Goal: Transaction & Acquisition: Purchase product/service

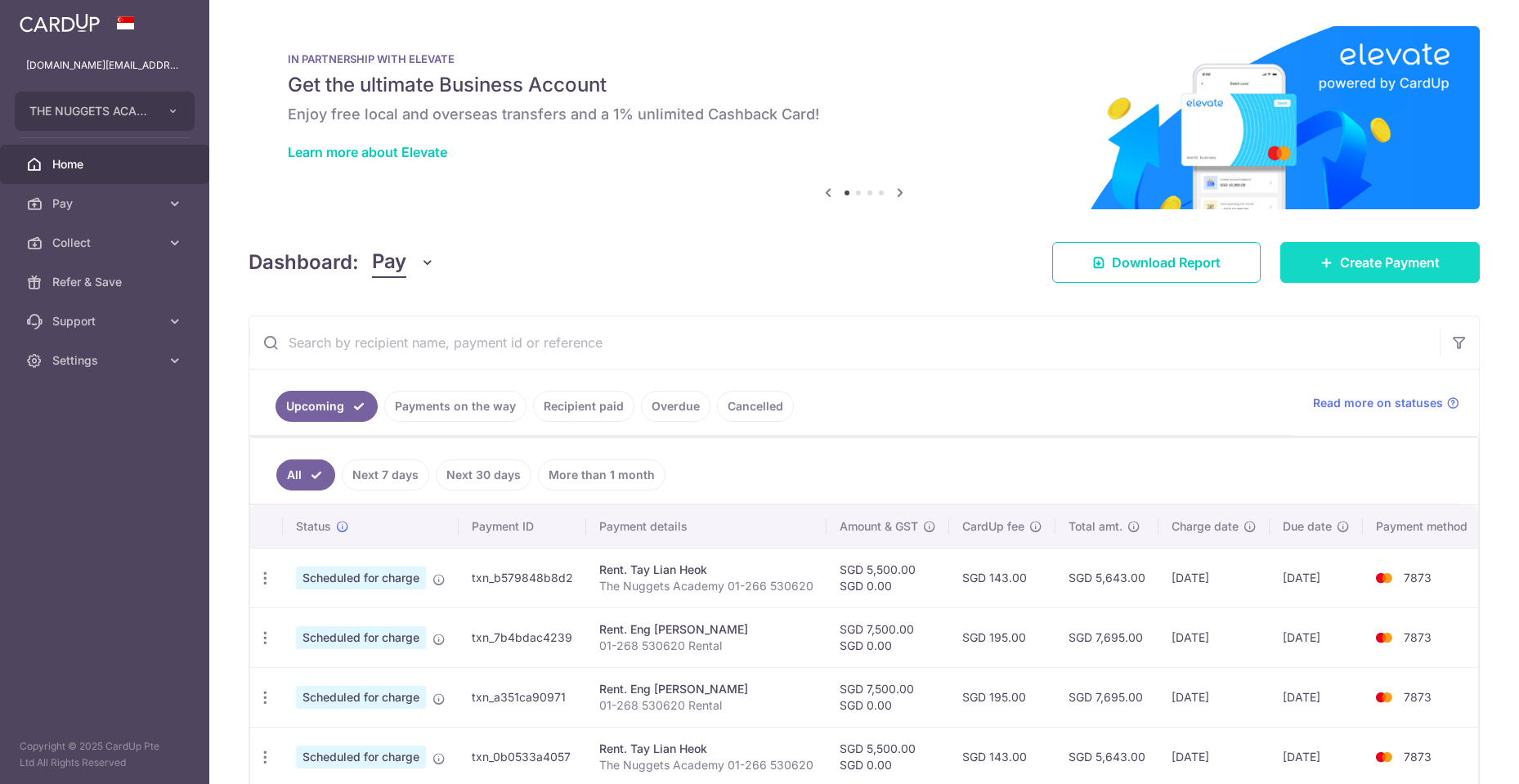
click at [1357, 271] on span "Create Payment" at bounding box center [1390, 262] width 100 height 19
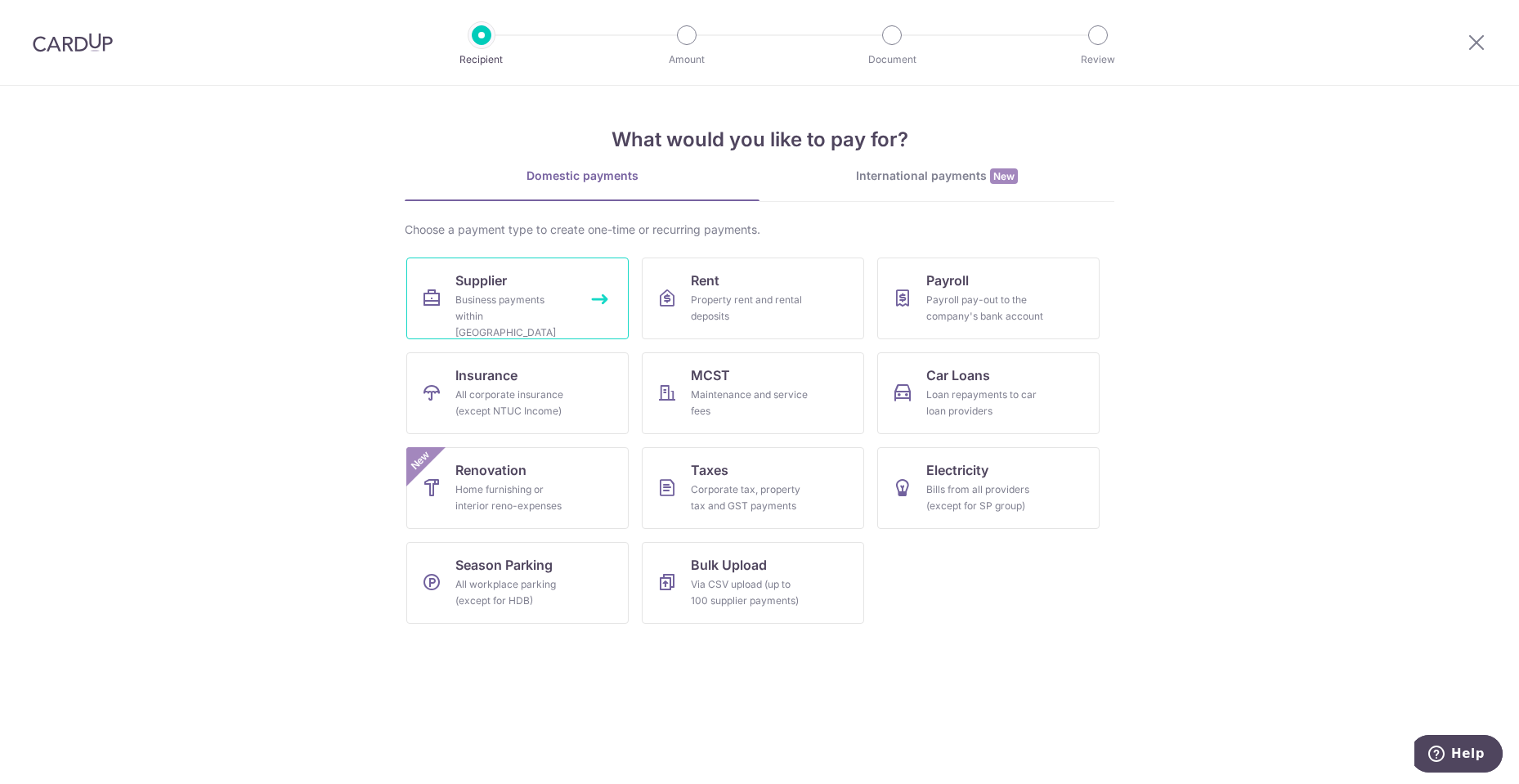
click at [526, 313] on div "Business payments within Singapore" at bounding box center [514, 316] width 117 height 49
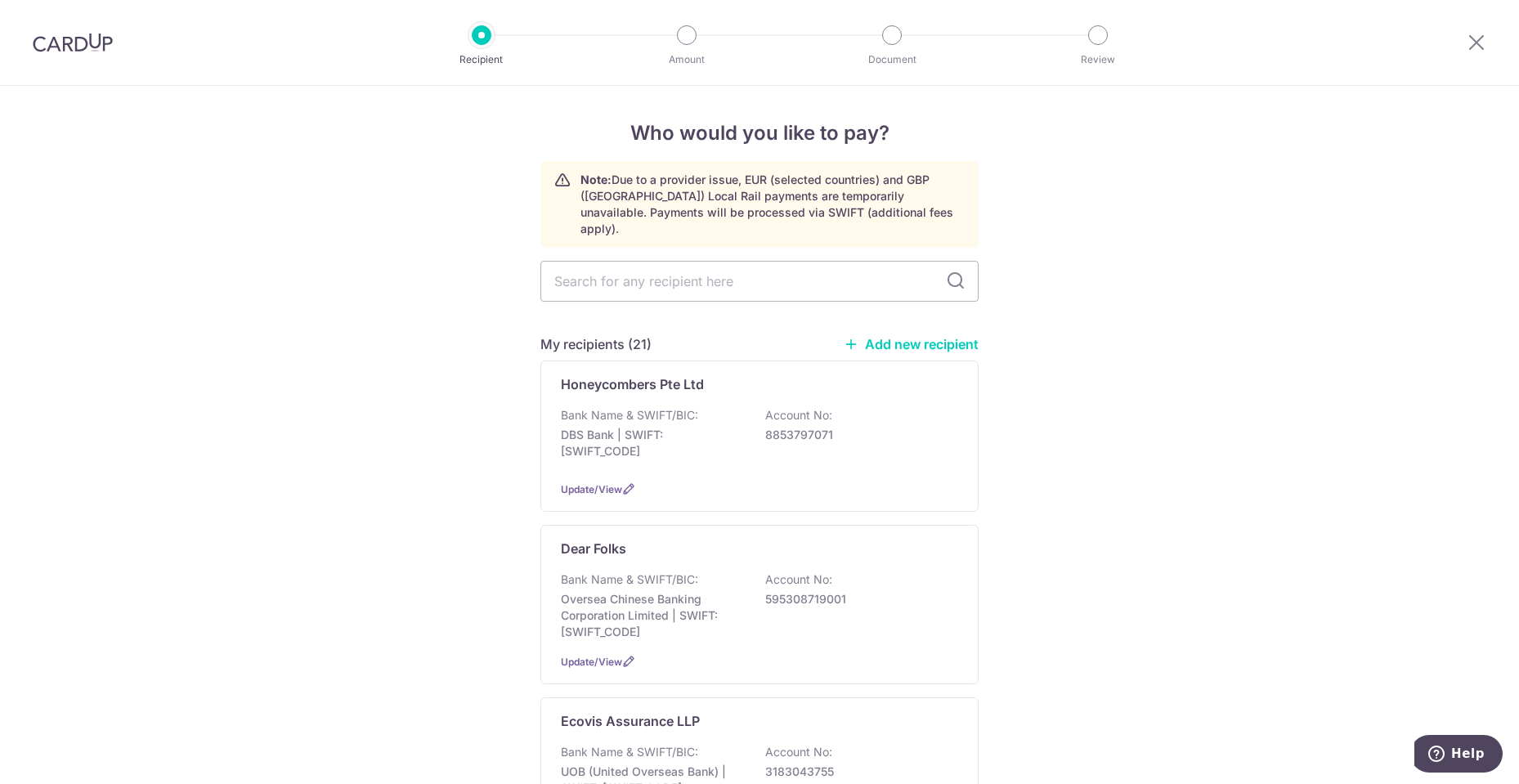
click at [918, 336] on link "Add new recipient" at bounding box center [911, 344] width 135 height 17
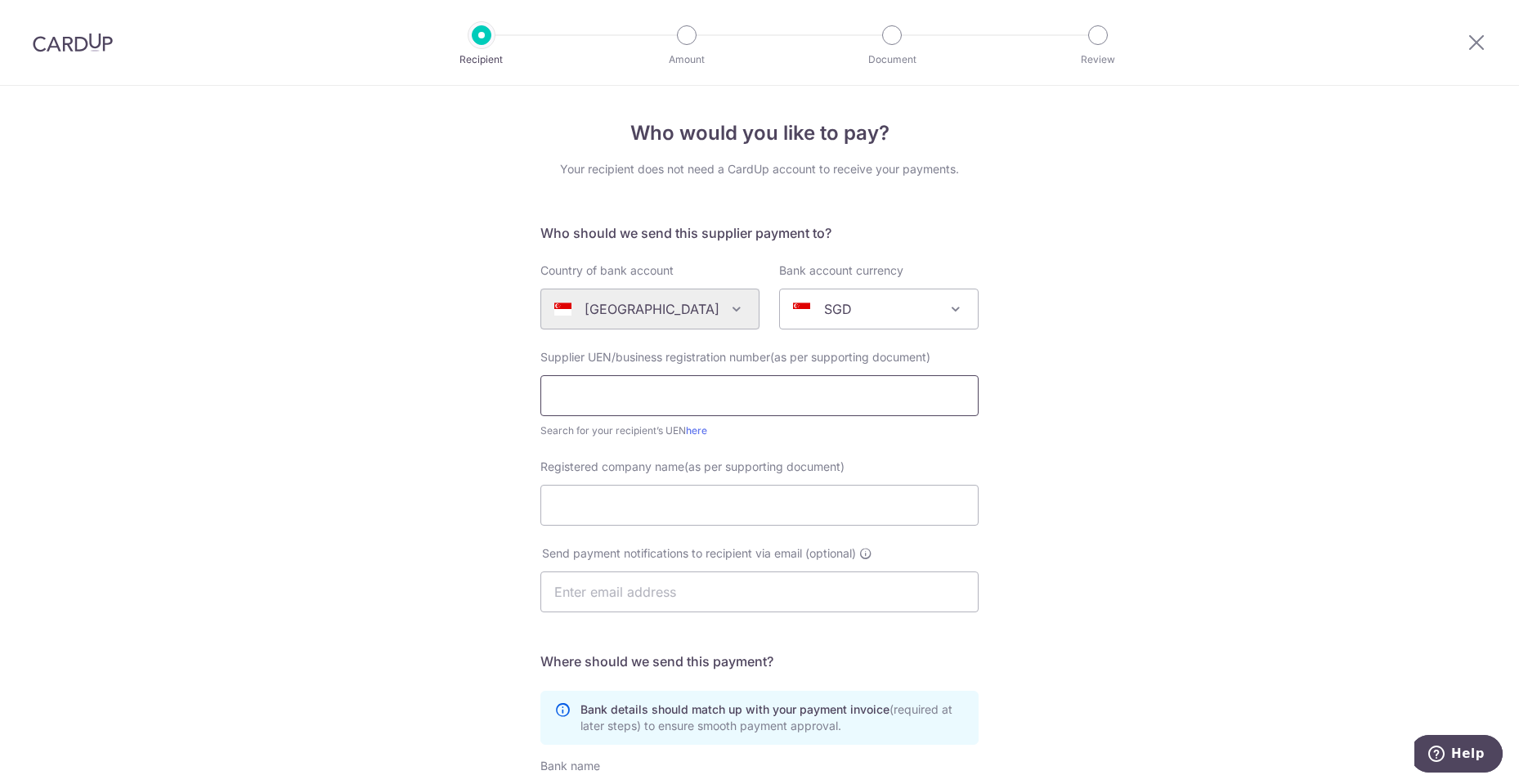
click at [787, 397] on input "text" at bounding box center [759, 396] width 439 height 41
type input "53046805X"
click at [786, 505] on input "Registered company name(as per supporting document)" at bounding box center [759, 505] width 439 height 41
paste input "GEEKSIGNERS"
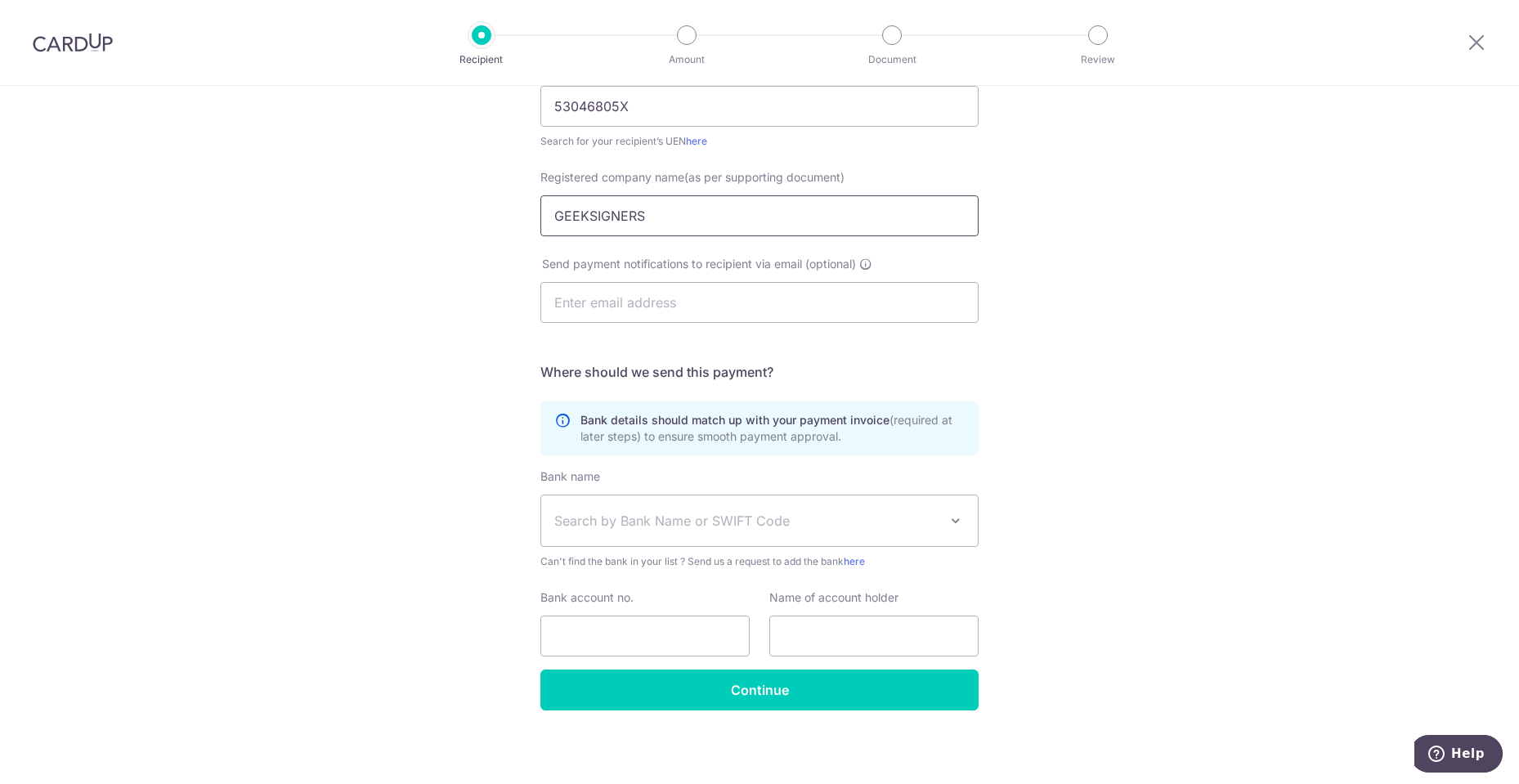
scroll to position [292, 0]
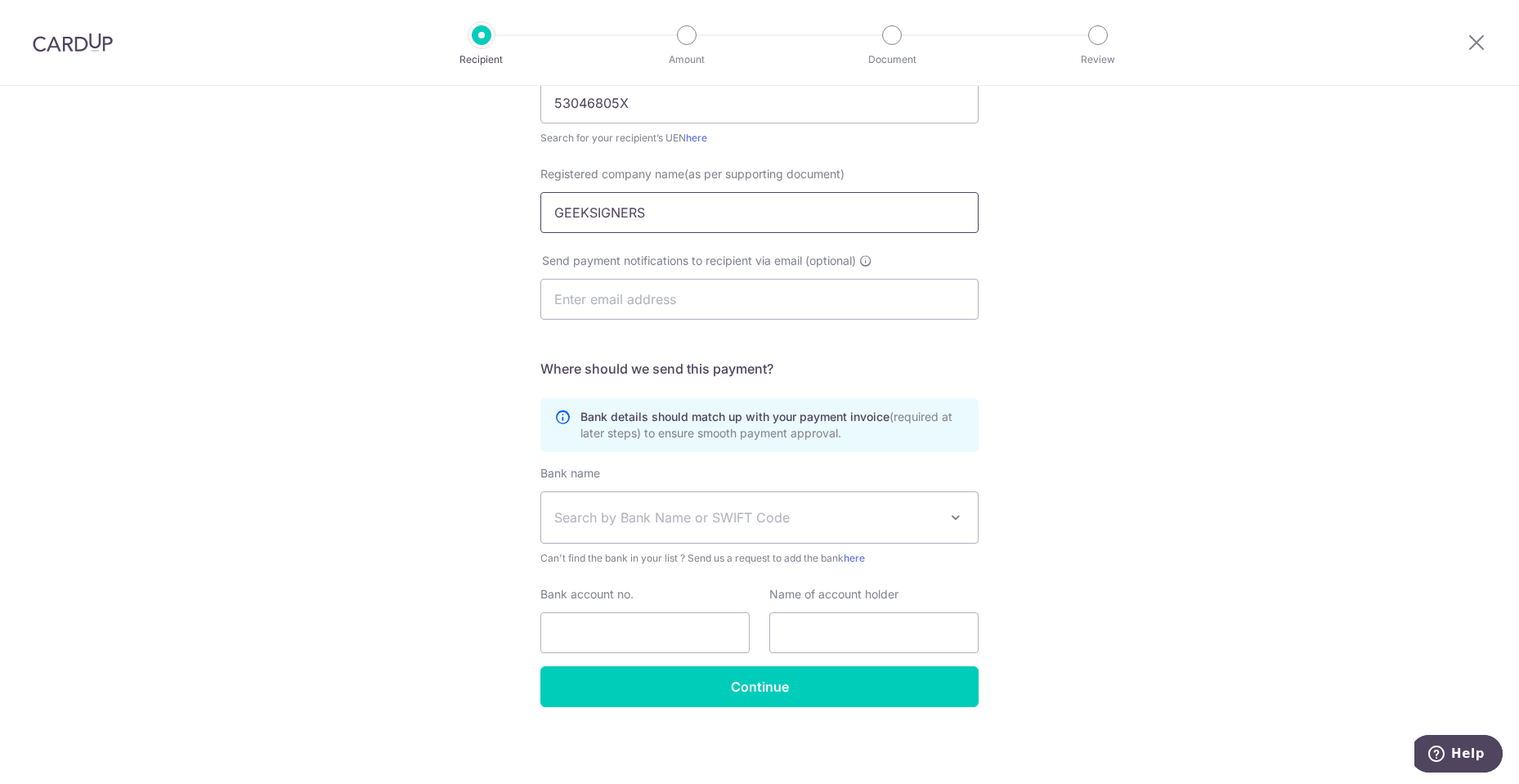
type input "GEEKSIGNERS"
click at [908, 515] on span "Search by Bank Name or SWIFT Code" at bounding box center [746, 517] width 384 height 19
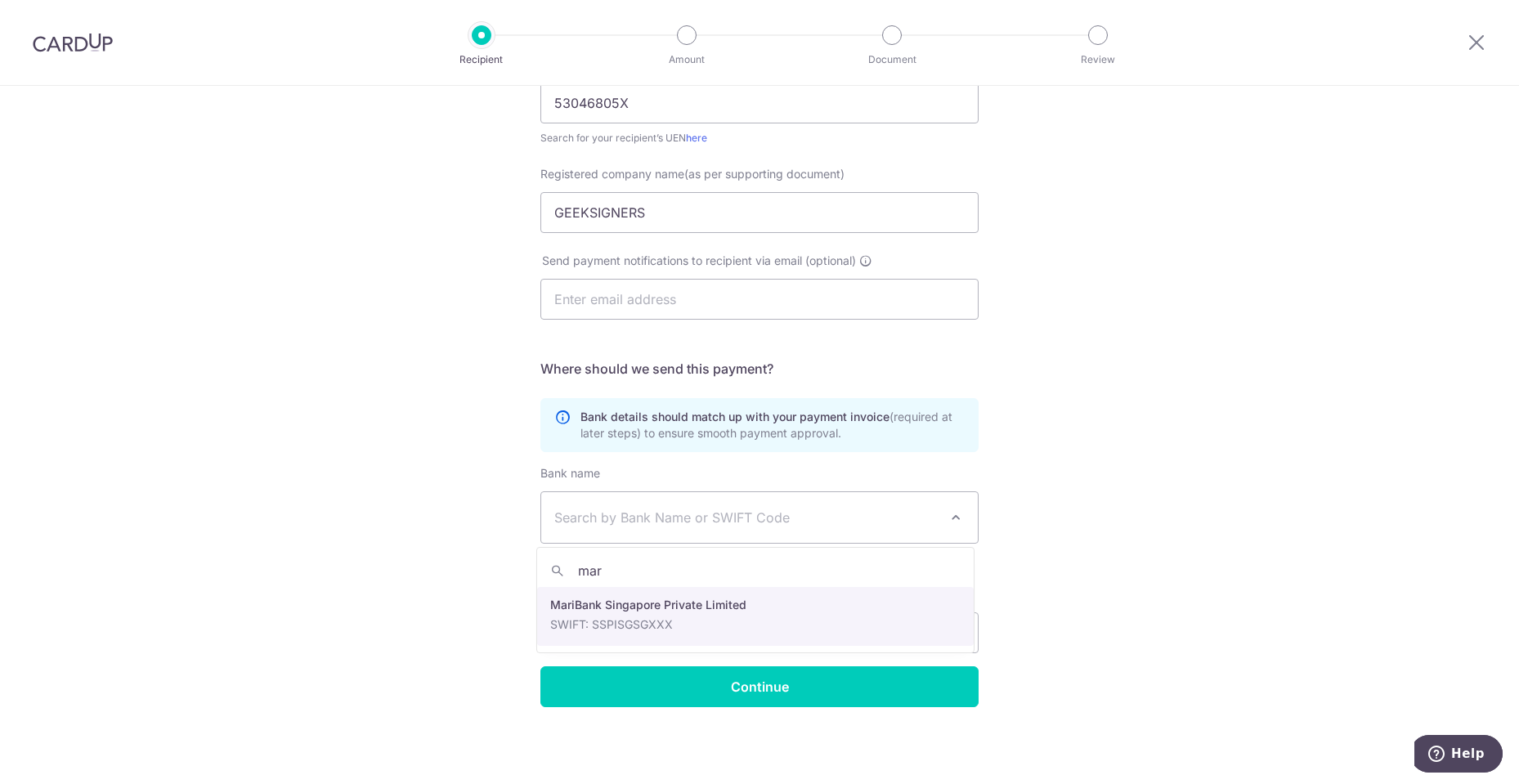
type input "mar"
select select "22890"
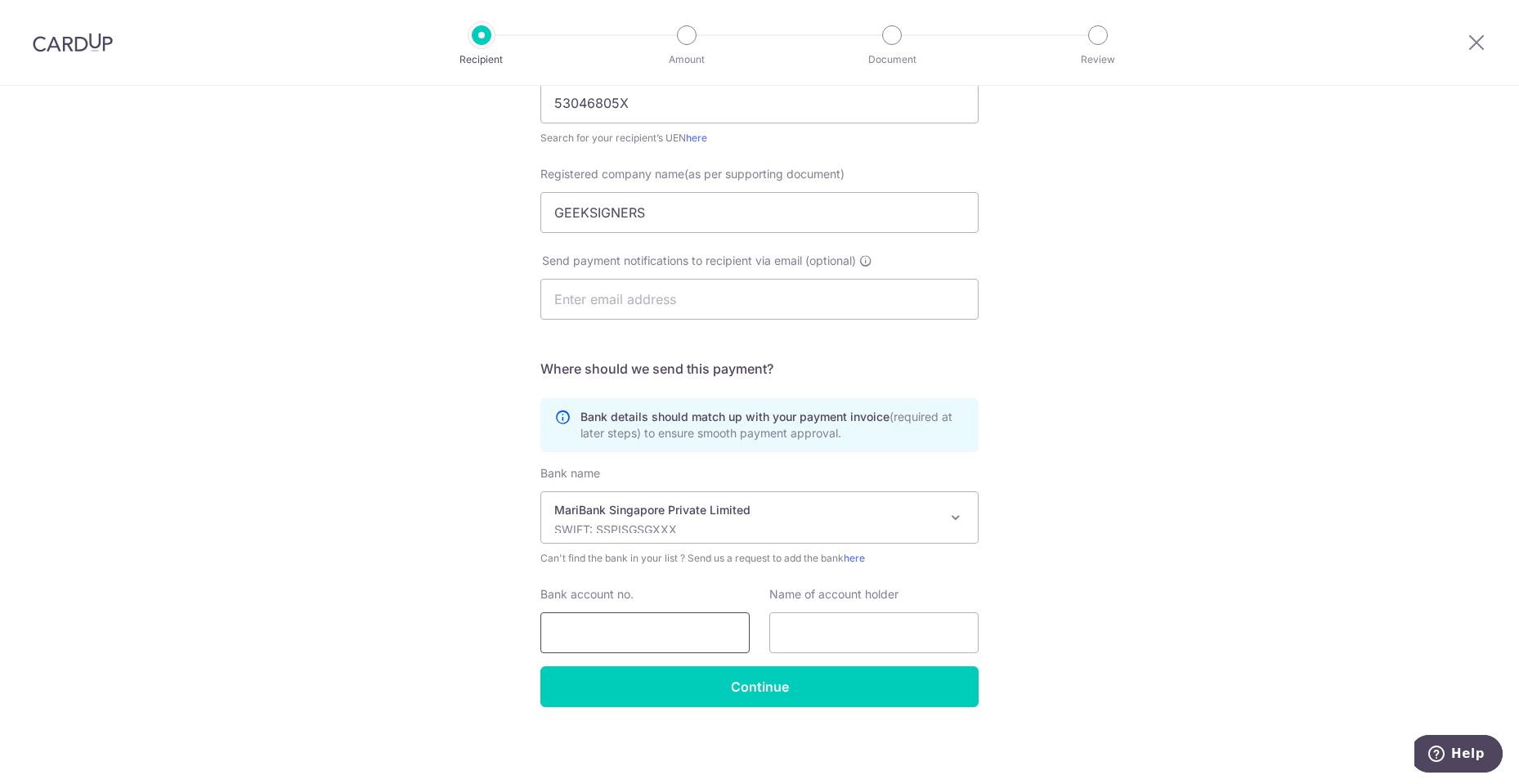
click at [686, 636] on input "Bank account no." at bounding box center [644, 633] width 209 height 41
click at [588, 632] on input "Bank account no." at bounding box center [644, 633] width 209 height 41
paste input "44288441"
type input "244288441"
click at [877, 638] on input "text" at bounding box center [874, 633] width 209 height 41
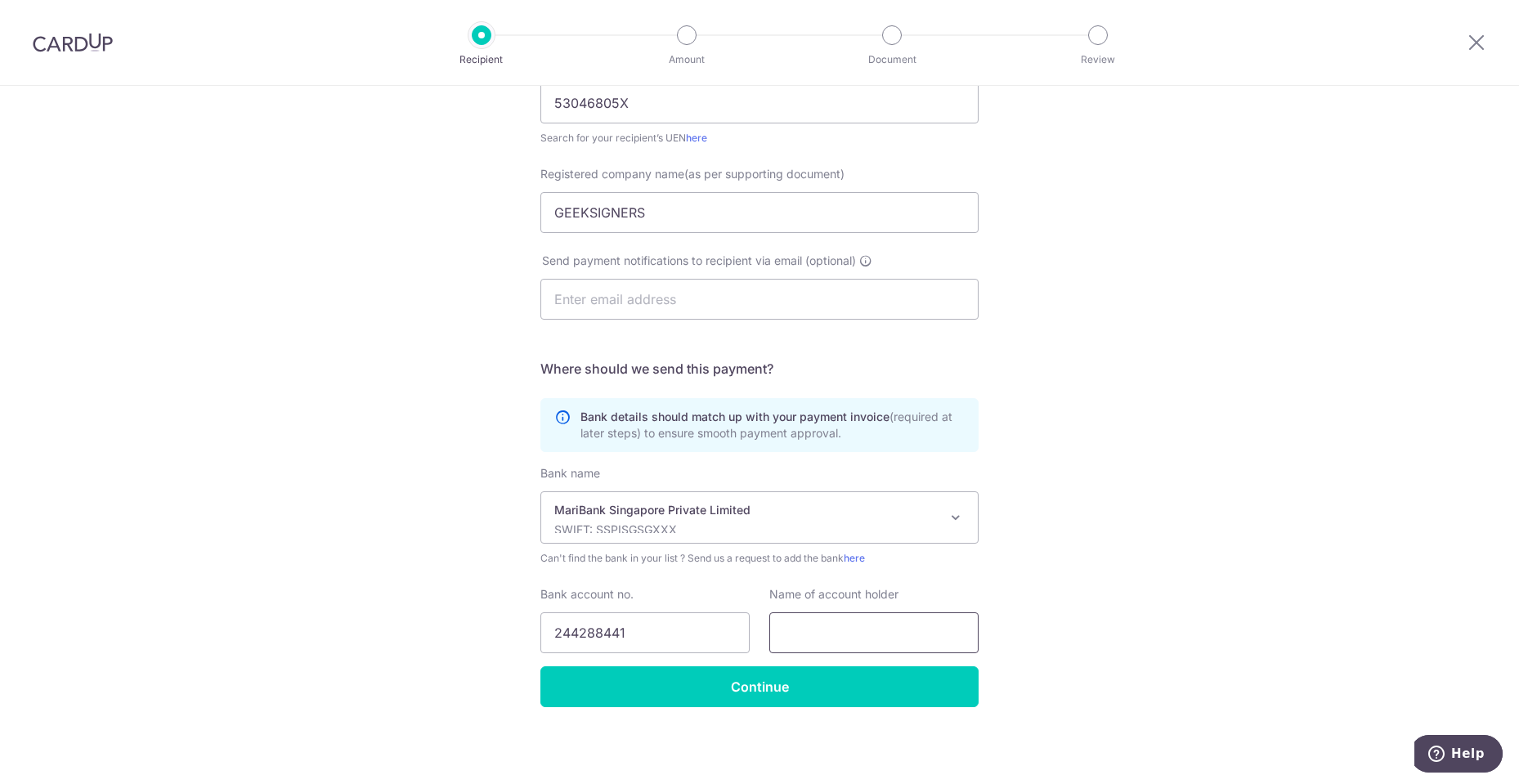
click at [812, 634] on input "text" at bounding box center [874, 633] width 209 height 41
paste input "GEEKSIGNERS"
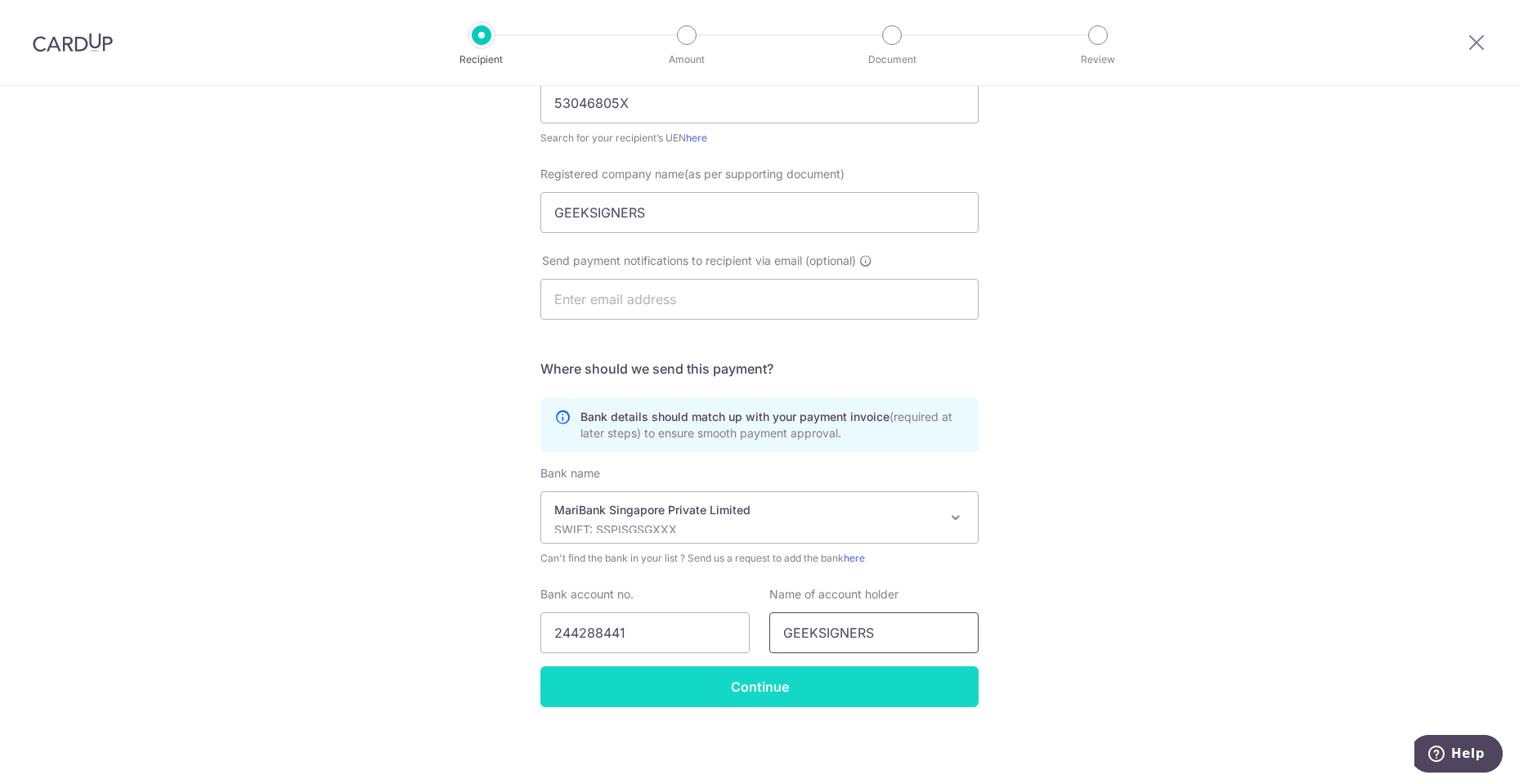
type input "GEEKSIGNERS"
click at [794, 673] on input "Continue" at bounding box center [759, 686] width 439 height 41
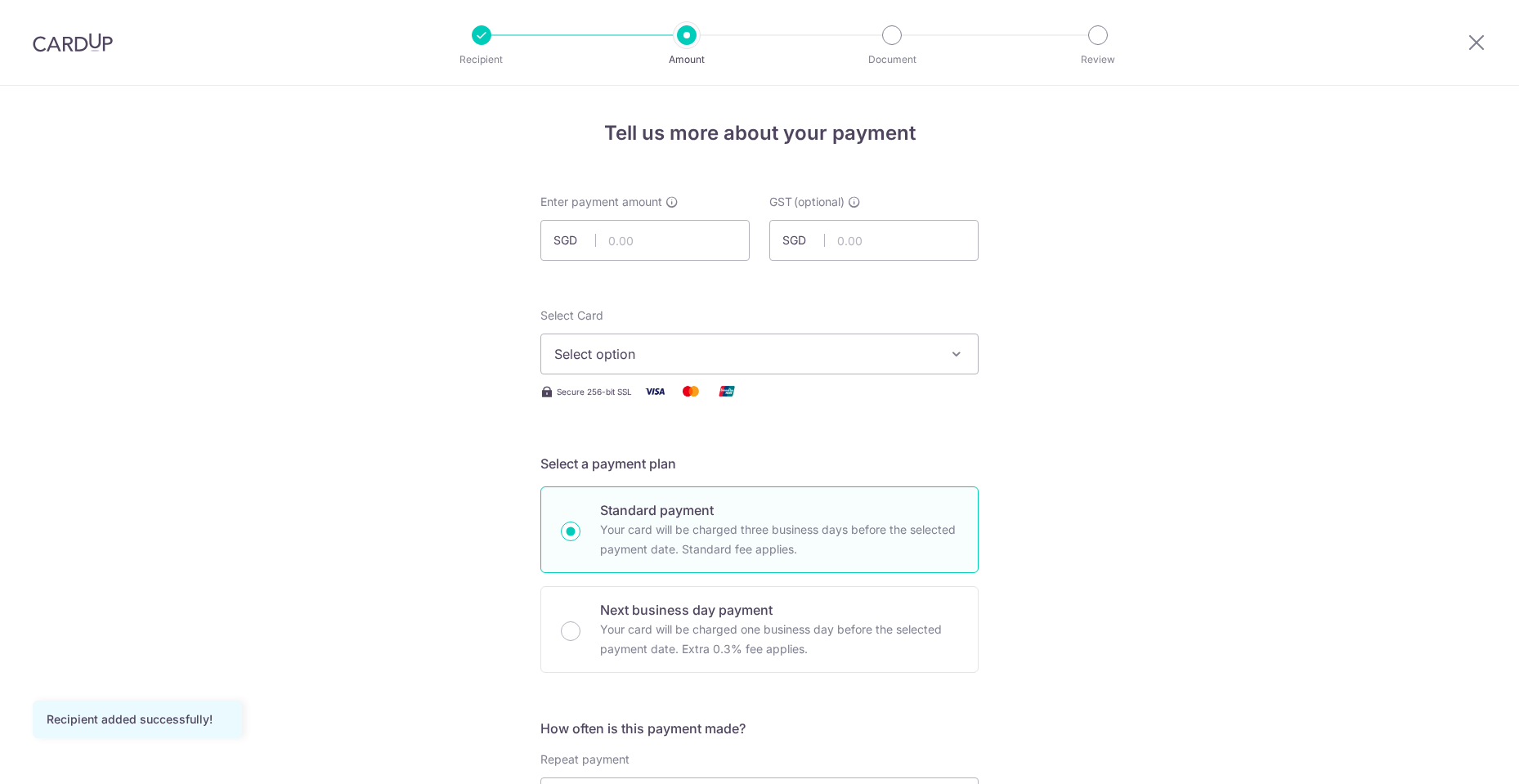
click at [700, 244] on input "text" at bounding box center [644, 240] width 209 height 41
type input "895.00"
click at [879, 353] on span "Select option" at bounding box center [744, 354] width 381 height 19
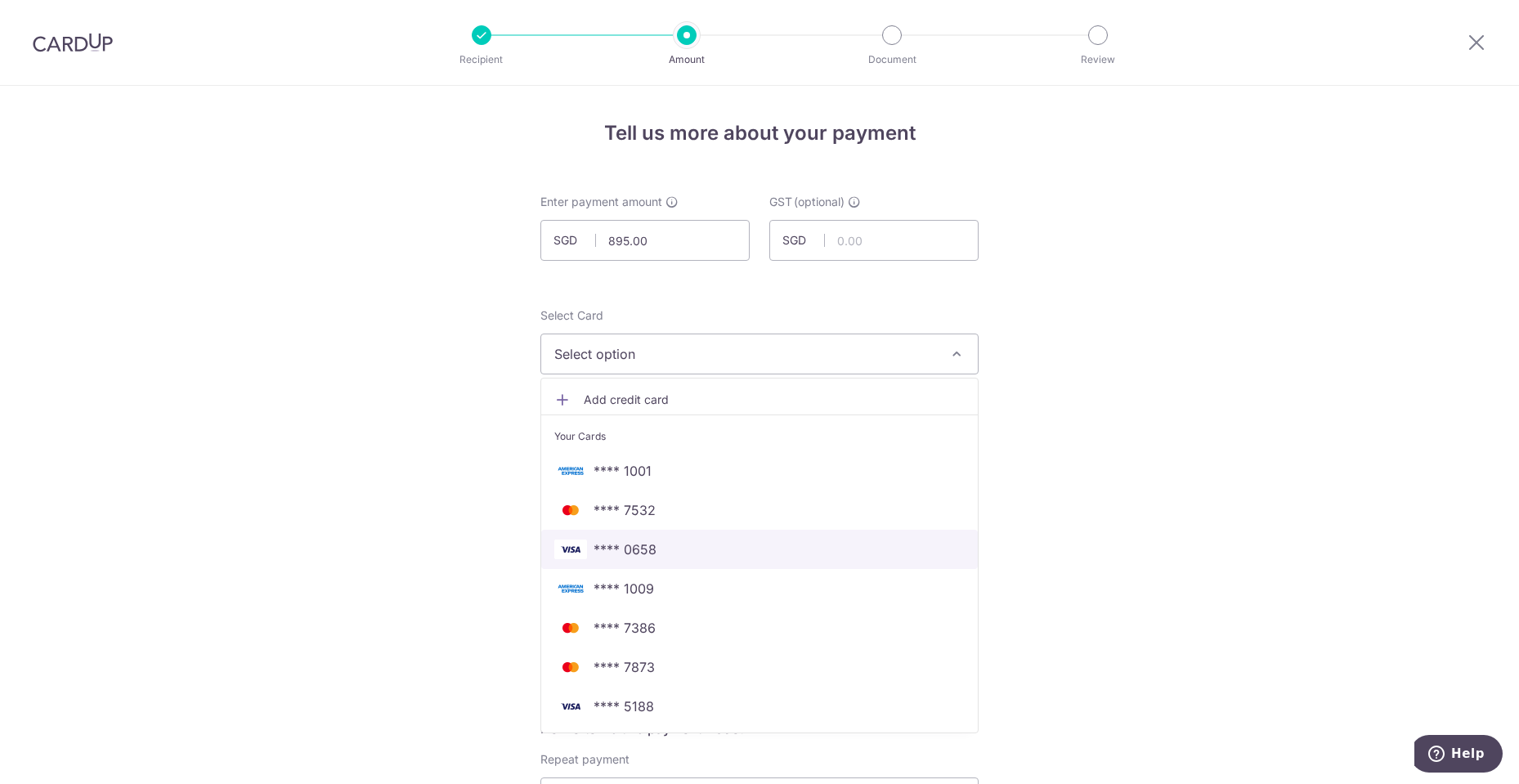
click at [704, 543] on span "**** 0658" at bounding box center [759, 549] width 411 height 19
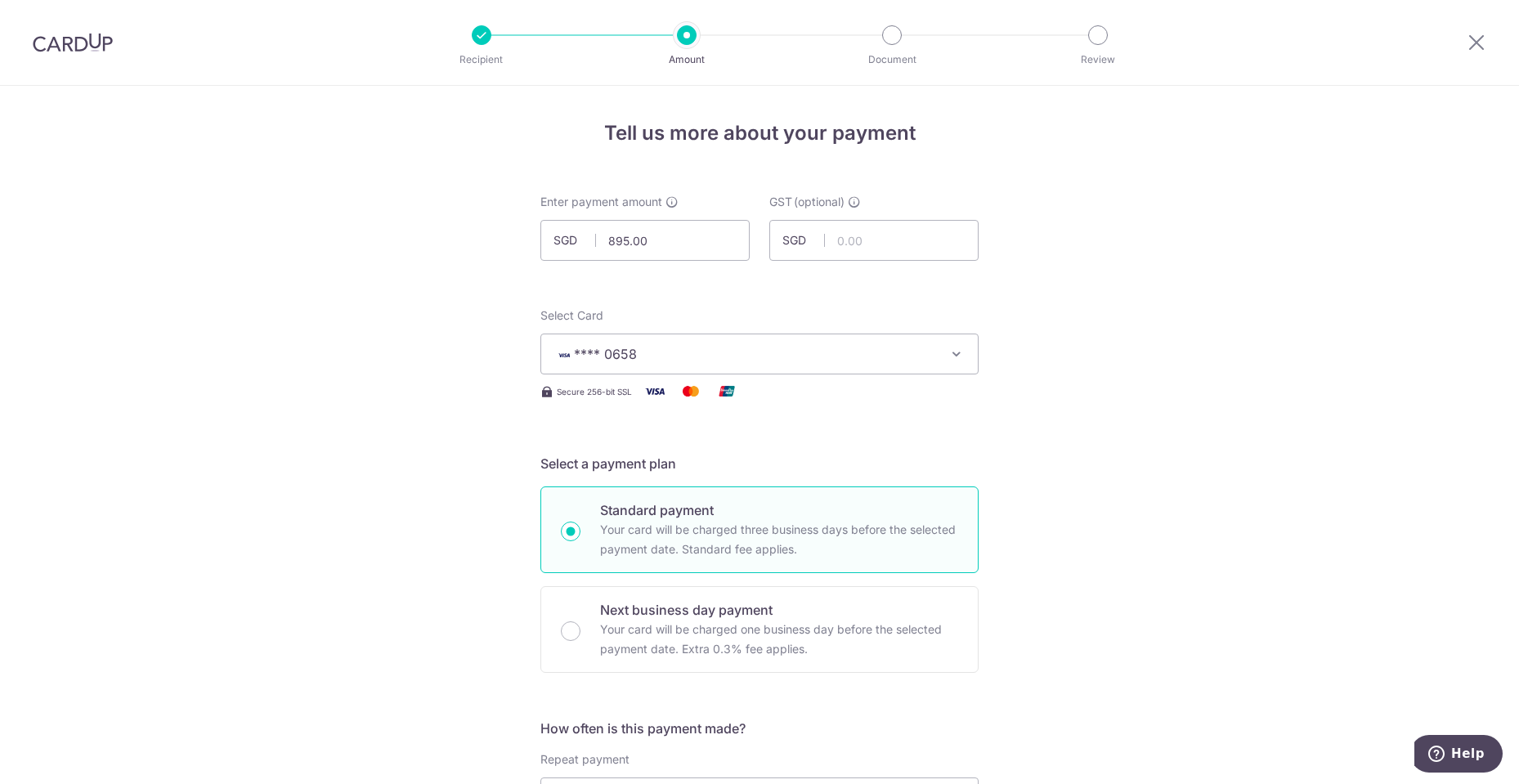
click at [922, 352] on span "**** 0658" at bounding box center [744, 354] width 381 height 19
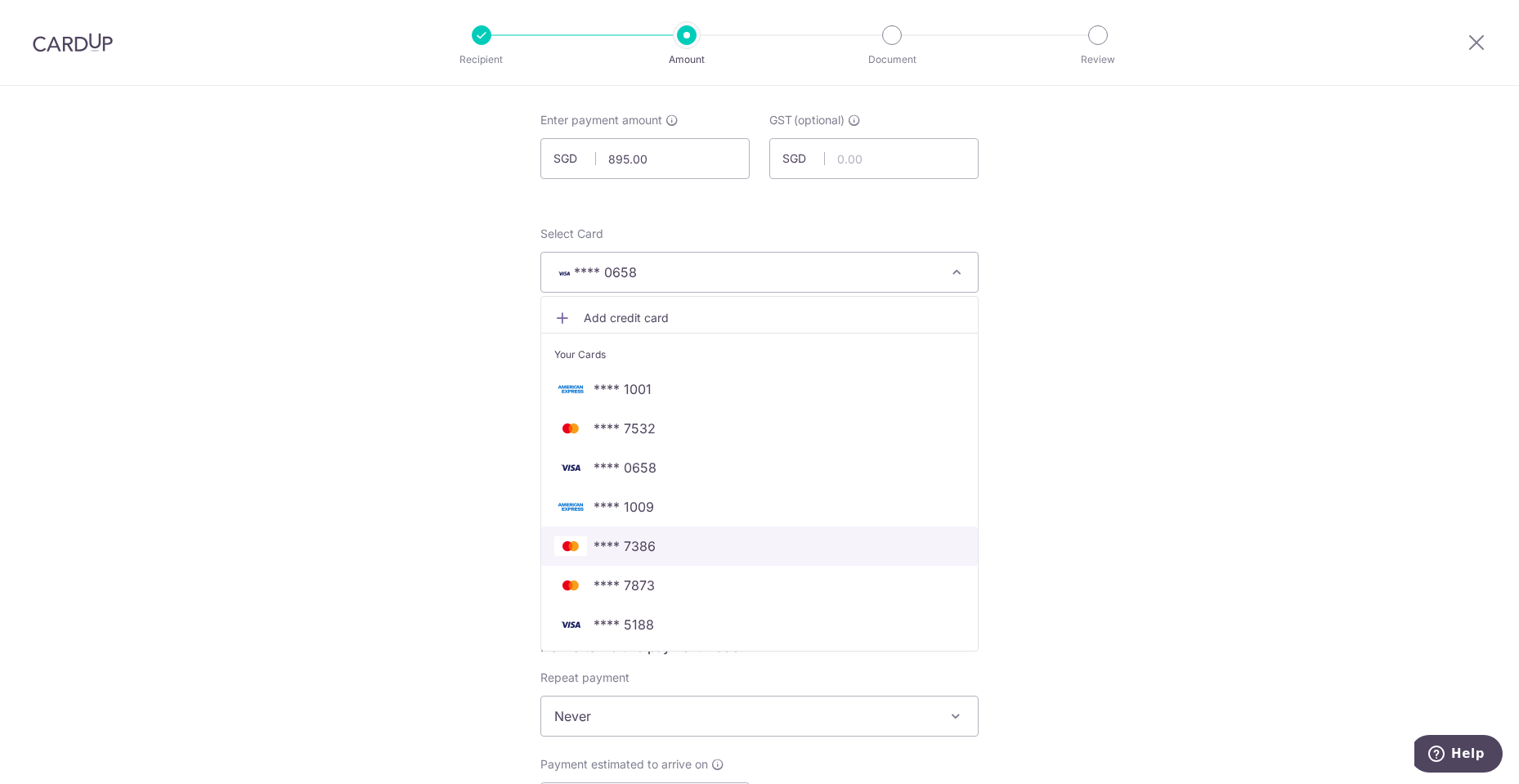
scroll to position [164, 0]
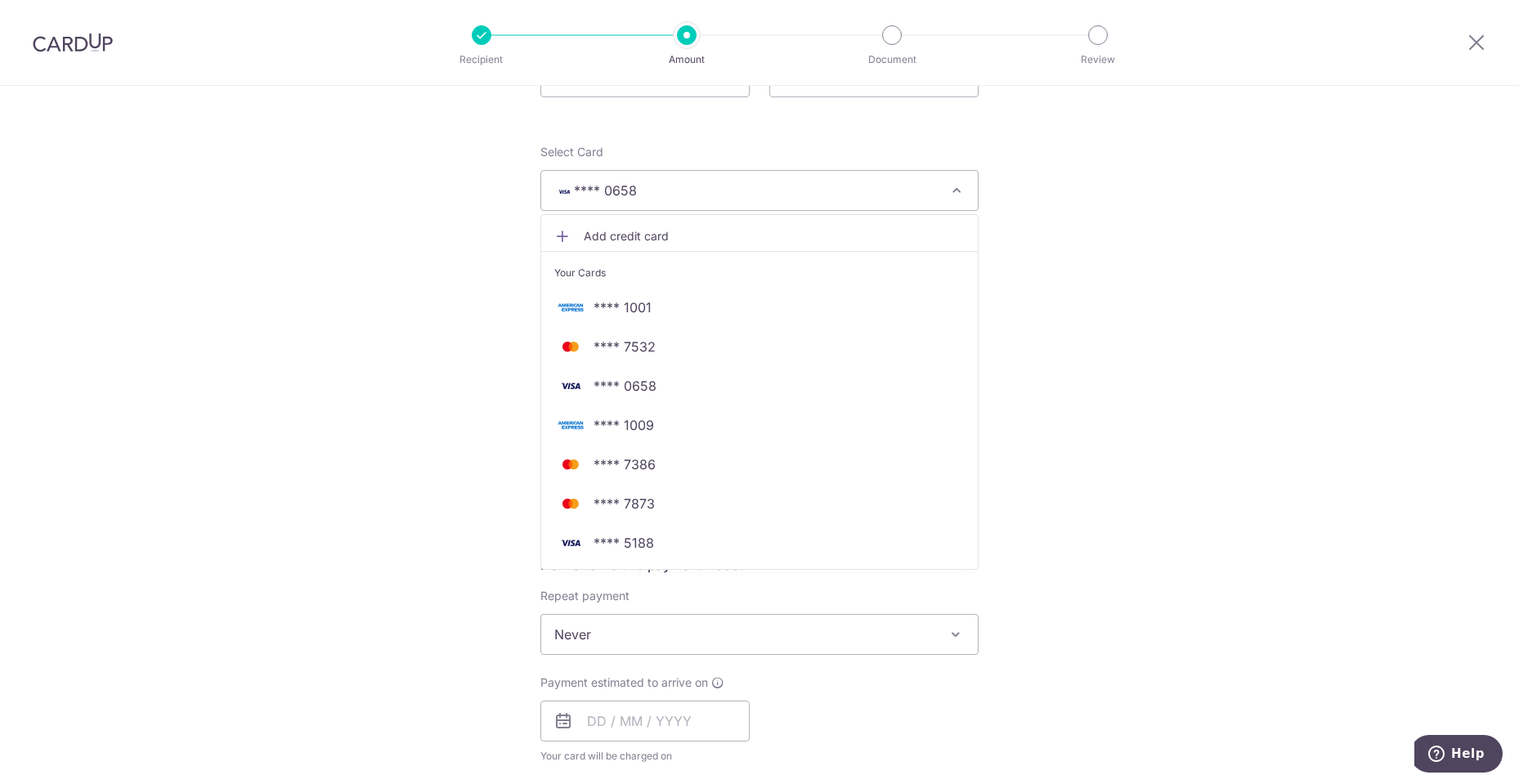
click at [1026, 424] on div "Tell us more about your payment Enter payment amount SGD 895.00 895.00 GST (opt…" at bounding box center [759, 716] width 1519 height 1588
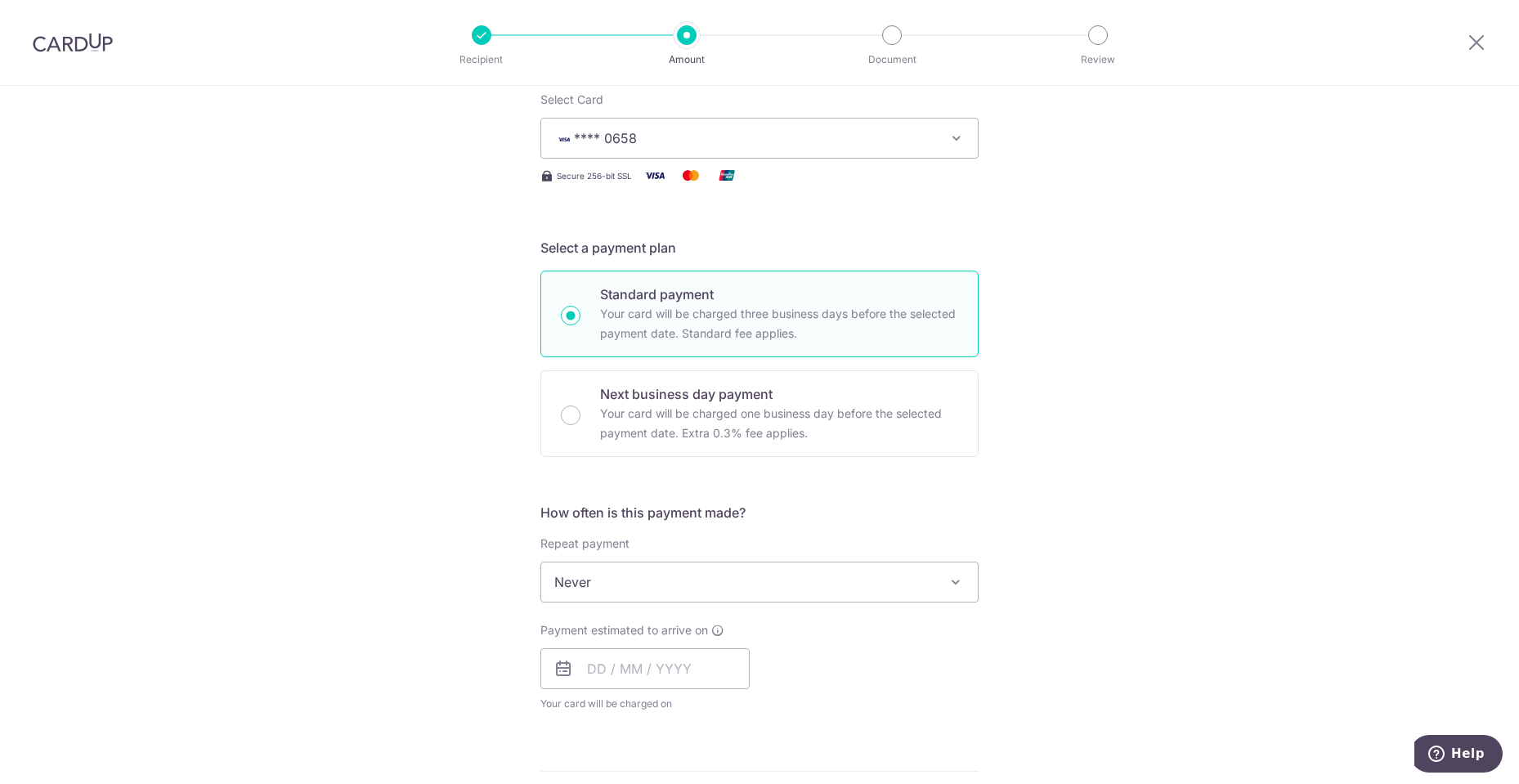
scroll to position [245, 0]
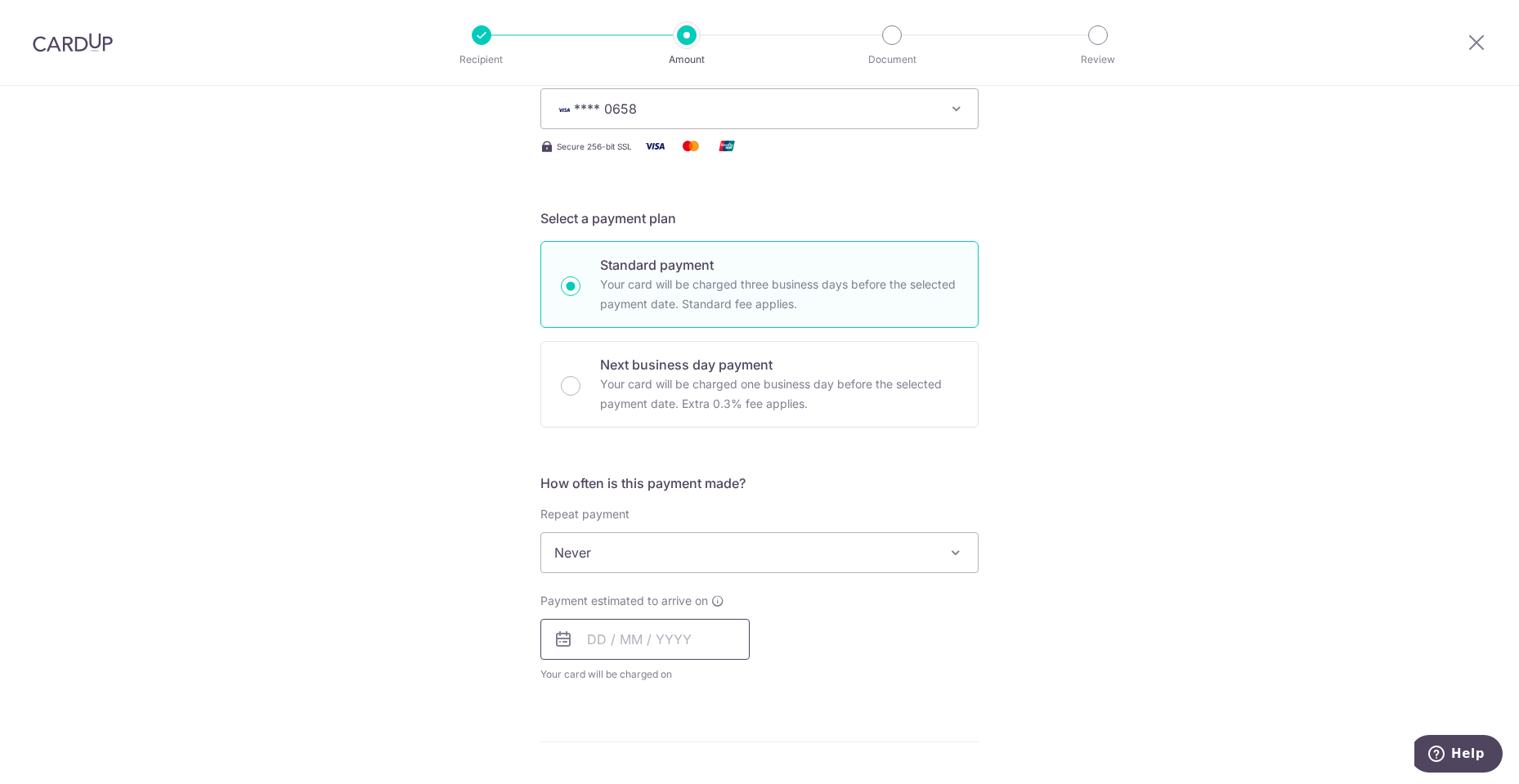
click at [666, 627] on input "text" at bounding box center [644, 639] width 209 height 41
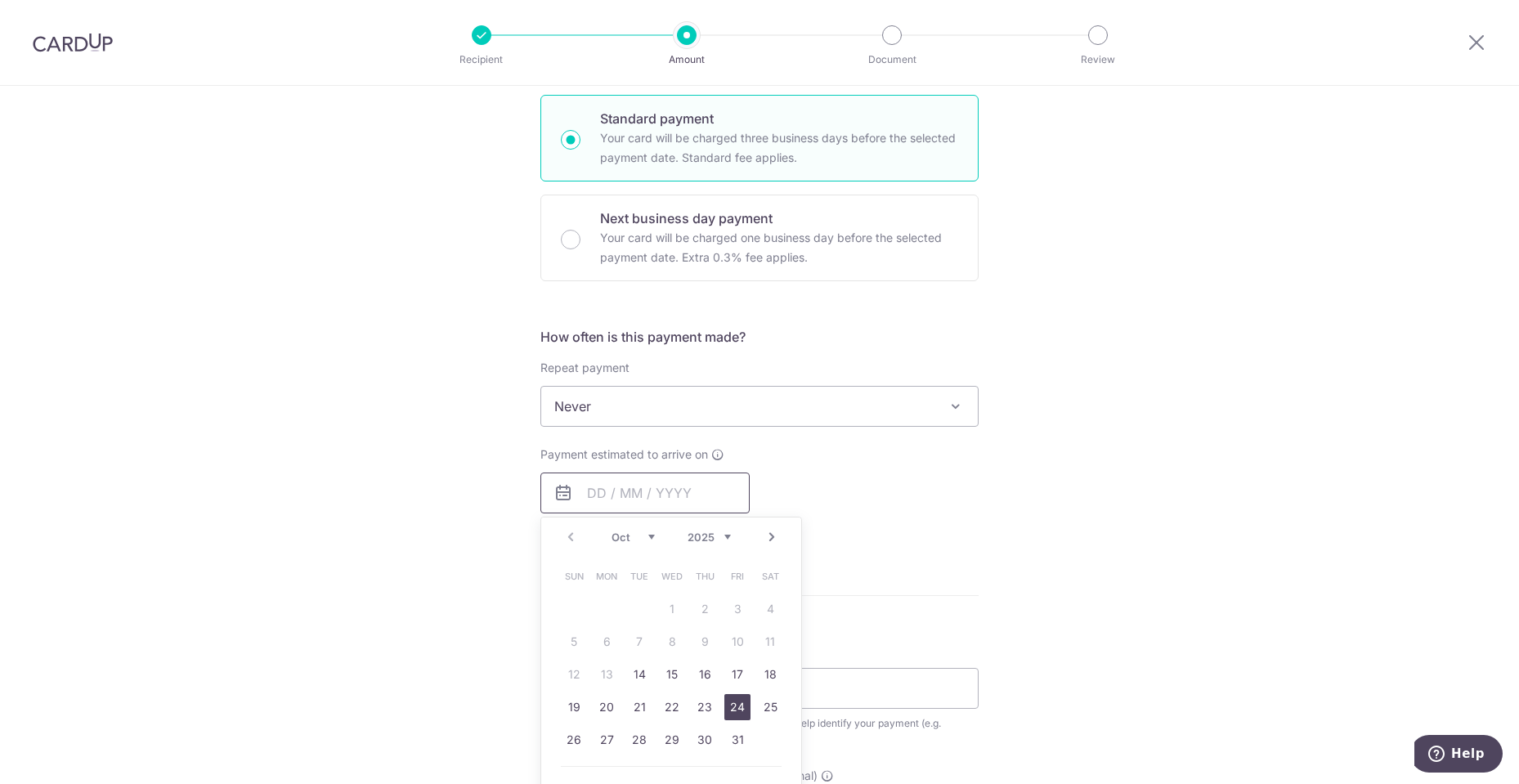
scroll to position [409, 0]
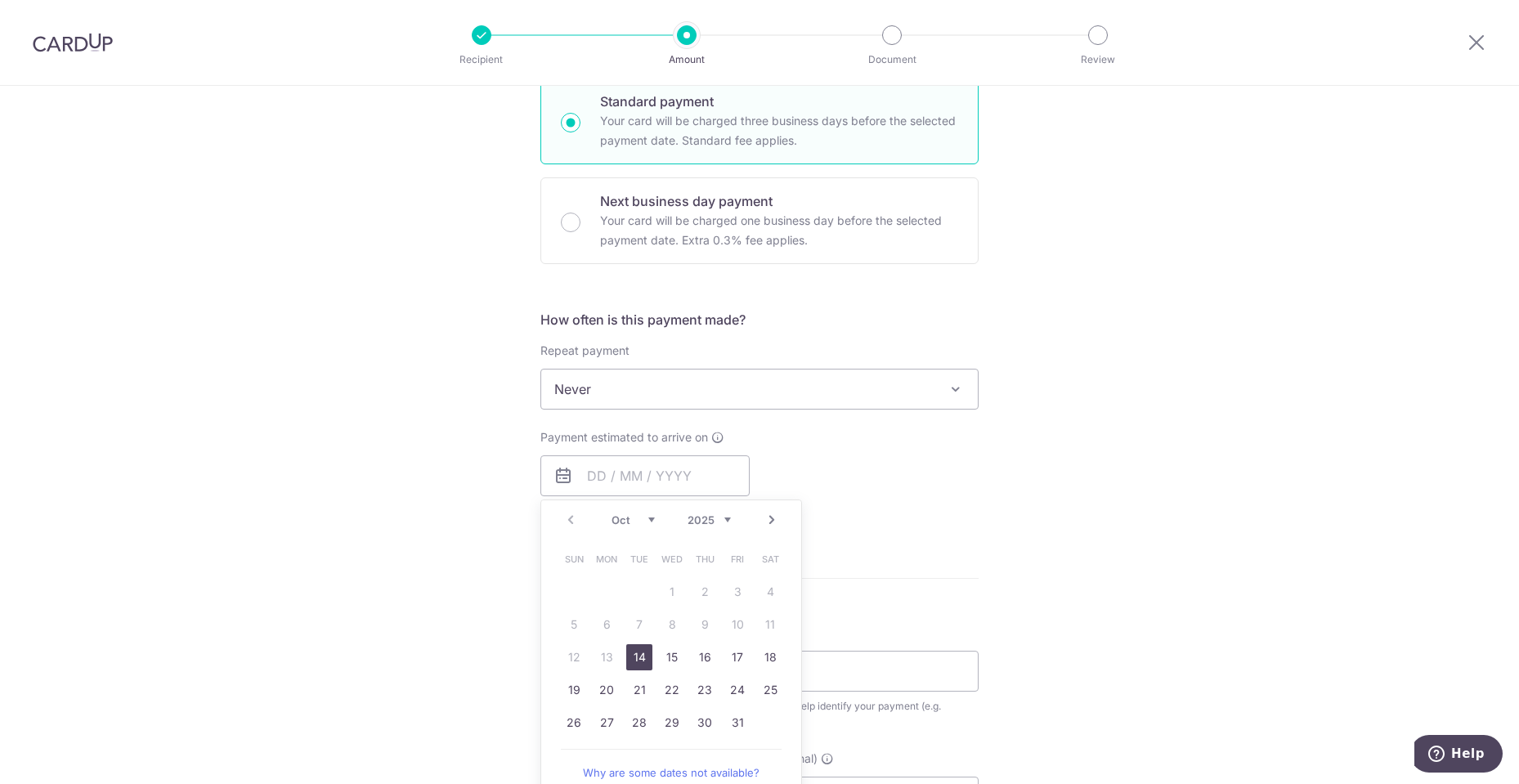
click at [637, 656] on link "14" at bounding box center [639, 657] width 26 height 26
type input "[DATE]"
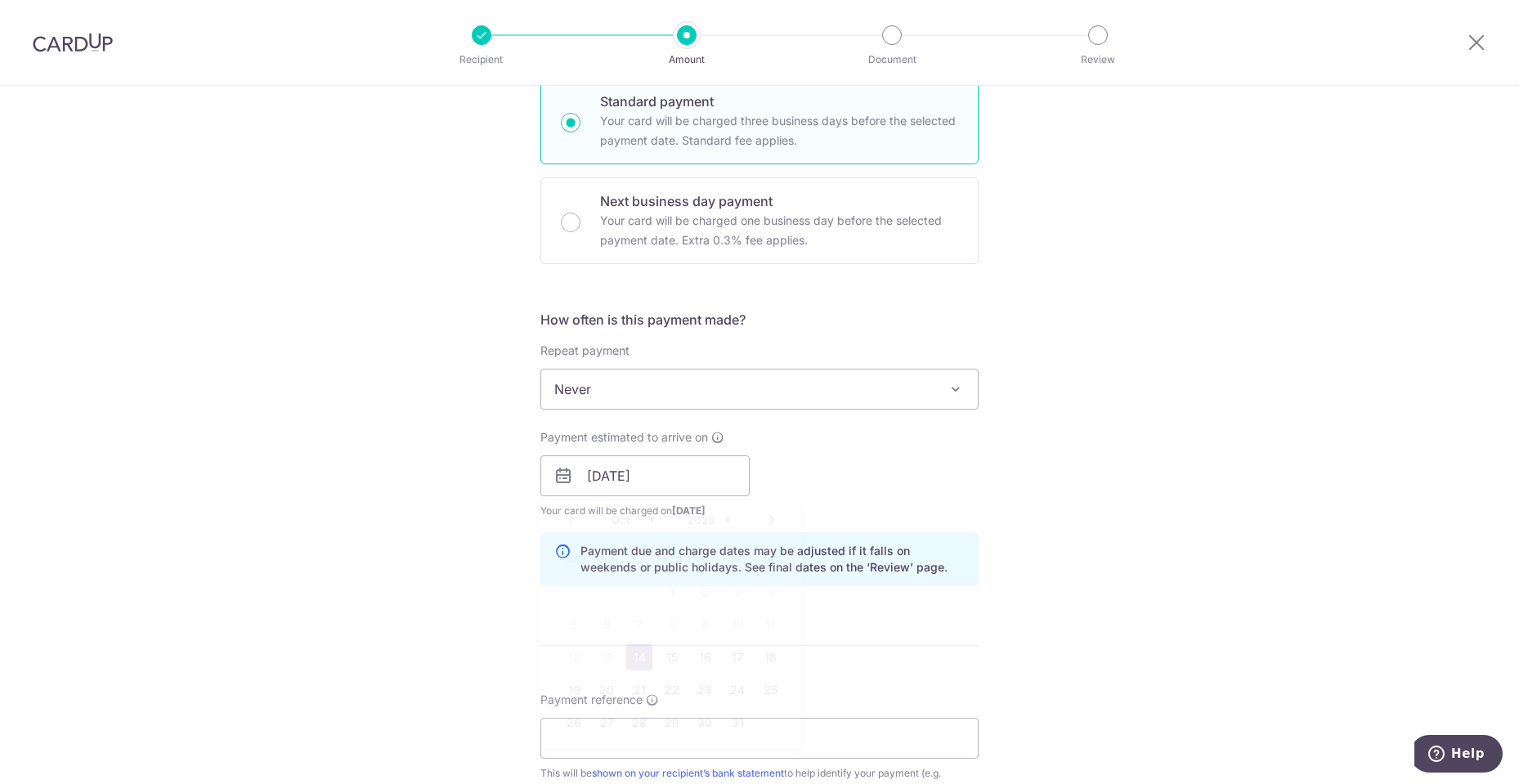
click at [990, 514] on div "Tell us more about your payment Enter payment amount SGD 895.00 895.00 GST (opt…" at bounding box center [759, 504] width 1519 height 1655
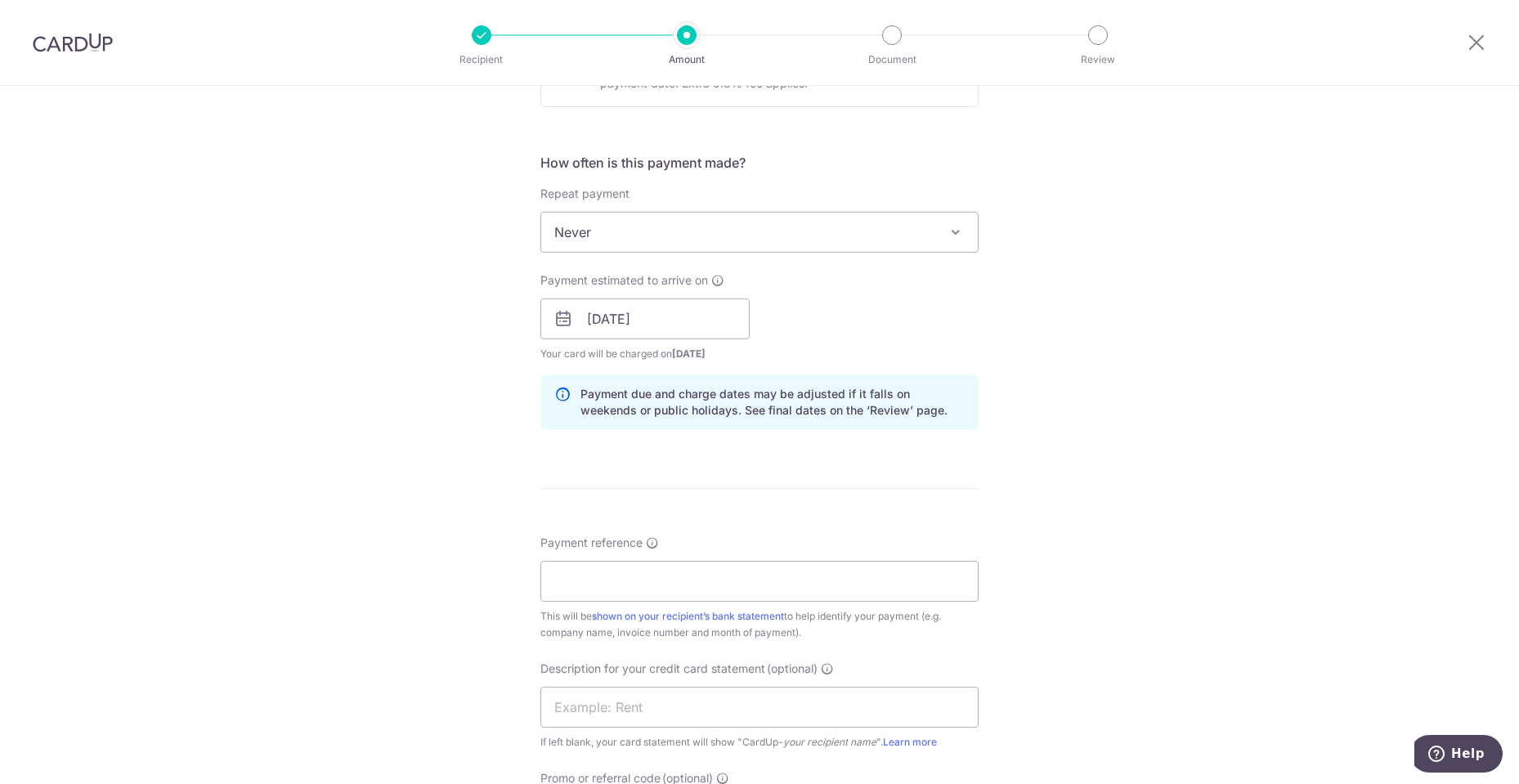
scroll to position [572, 0]
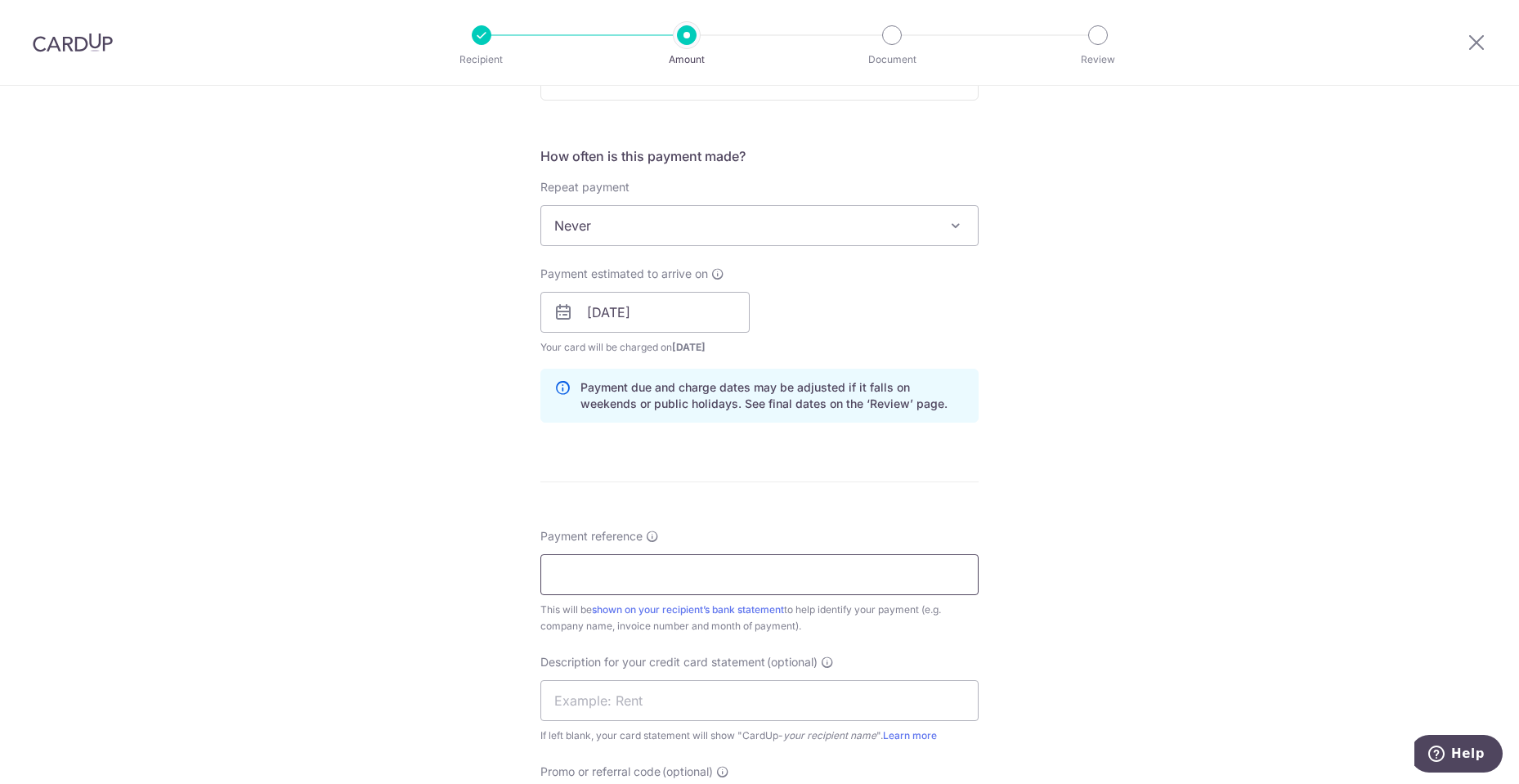
click at [865, 568] on input "Payment reference" at bounding box center [759, 574] width 439 height 41
type input "2616"
click at [994, 506] on div "Tell us more about your payment Enter payment amount SGD 895.00 895.00 GST (opt…" at bounding box center [759, 340] width 1519 height 1655
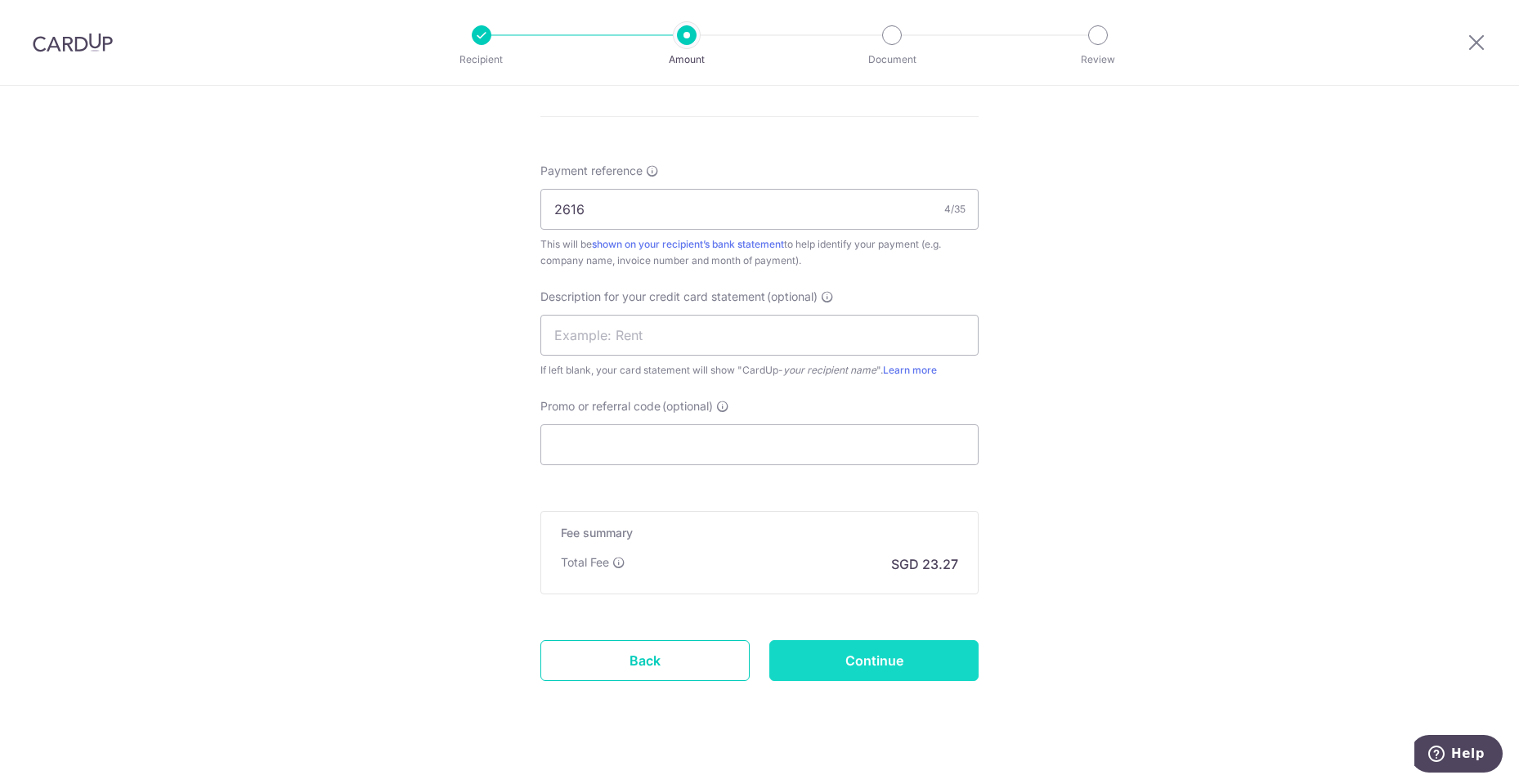
scroll to position [957, 0]
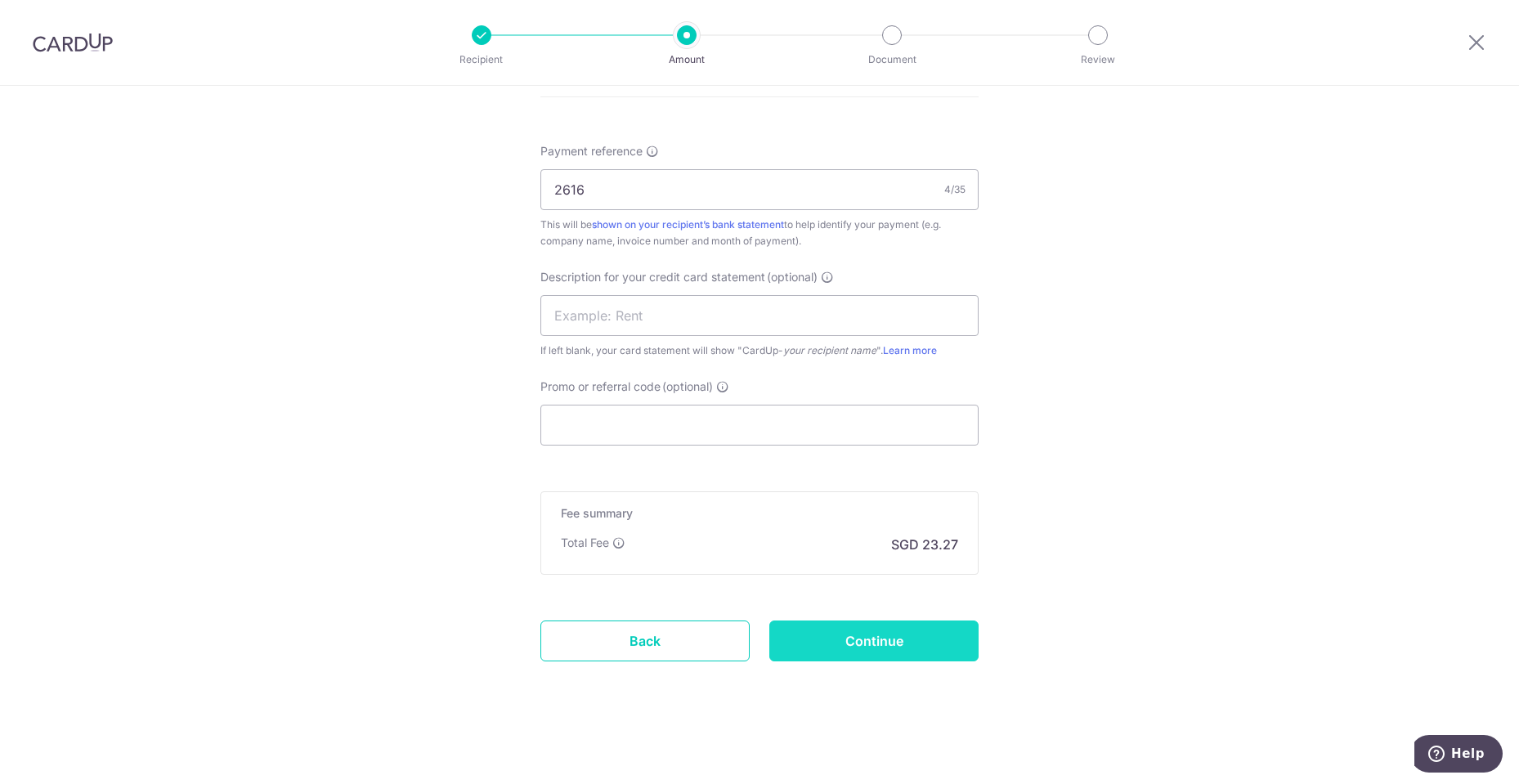
click at [879, 640] on input "Continue" at bounding box center [874, 640] width 209 height 41
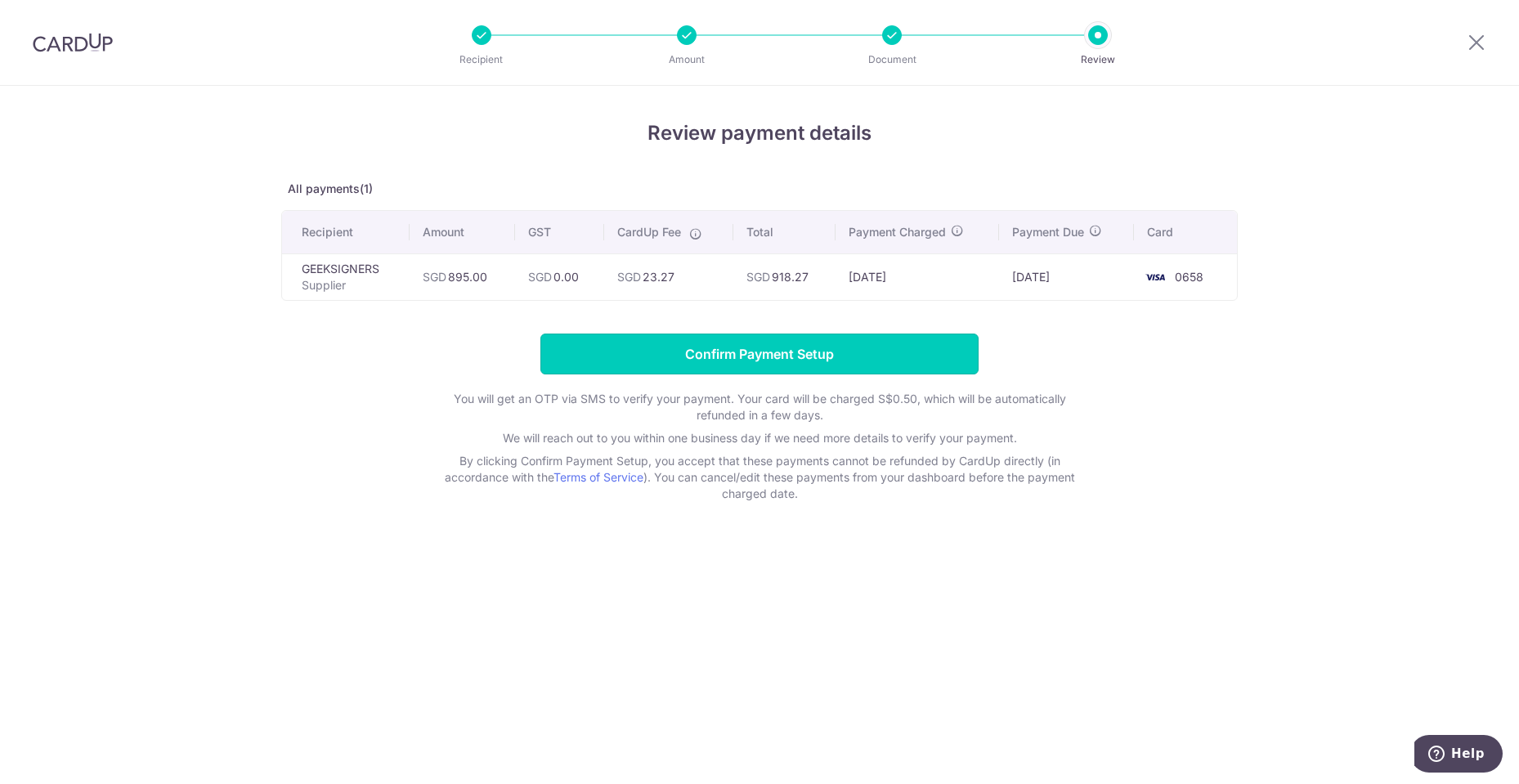
click at [815, 357] on input "Confirm Payment Setup" at bounding box center [759, 354] width 439 height 41
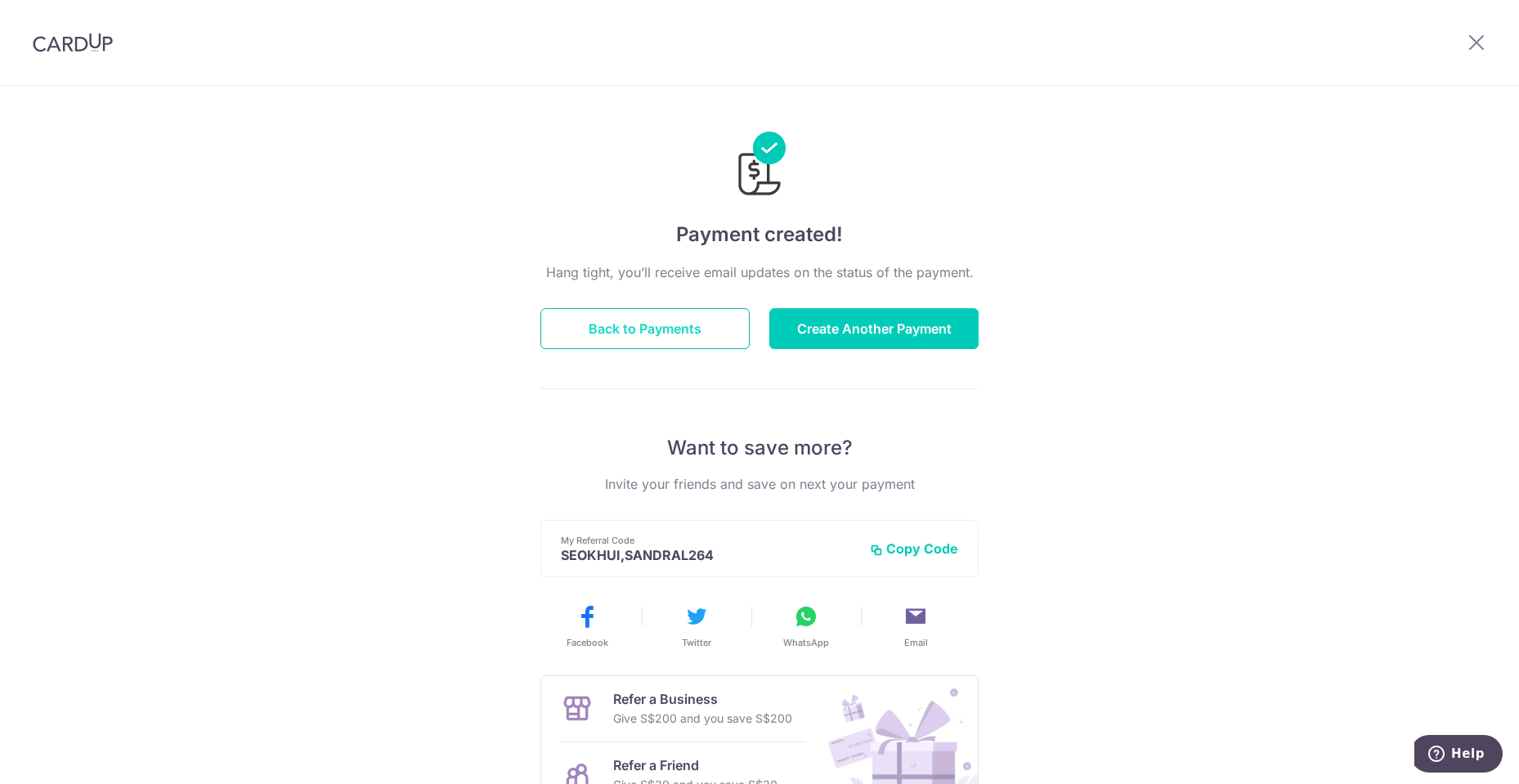
click at [701, 335] on button "Back to Payments" at bounding box center [644, 328] width 209 height 41
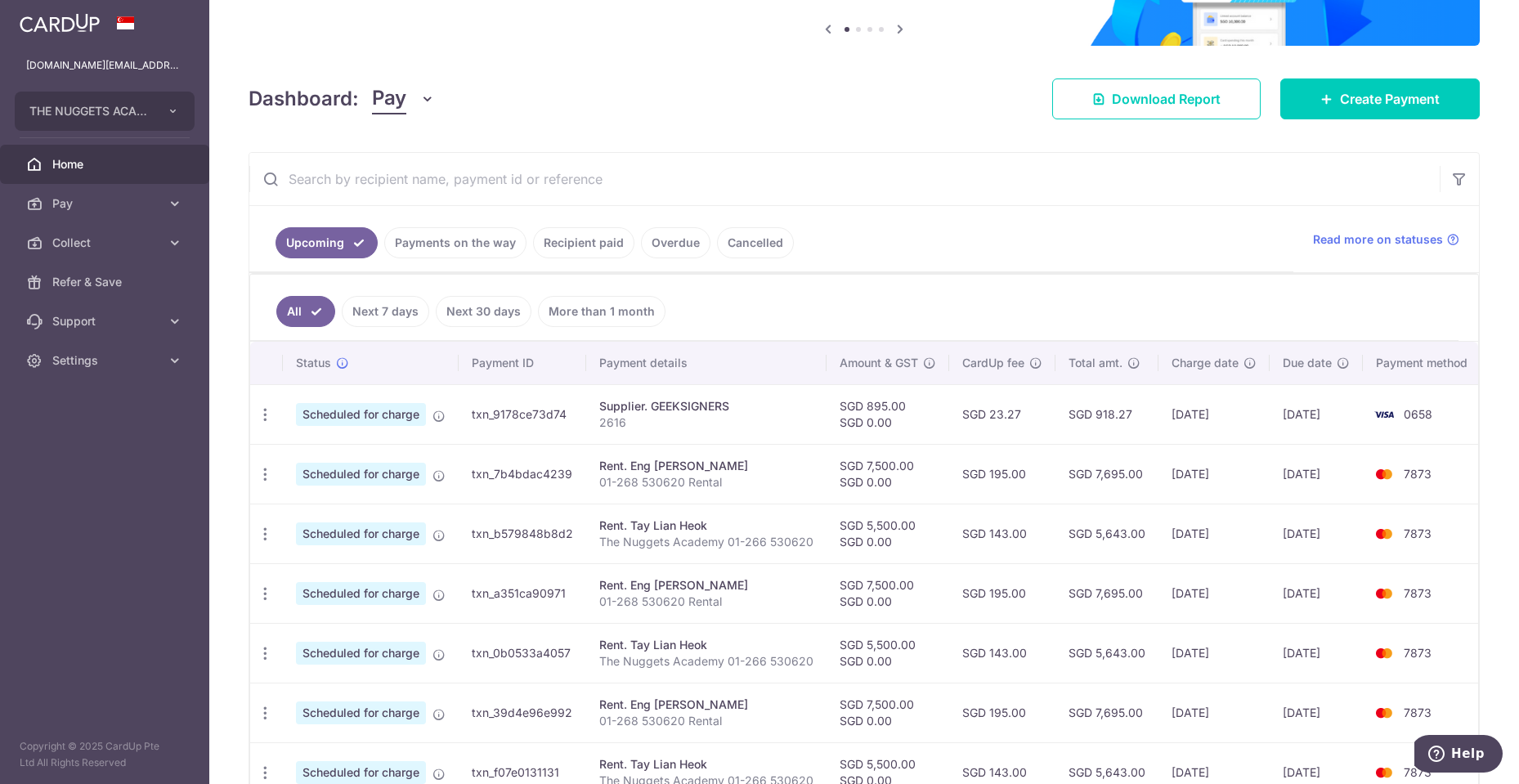
scroll to position [327, 0]
